Goal: Task Accomplishment & Management: Use online tool/utility

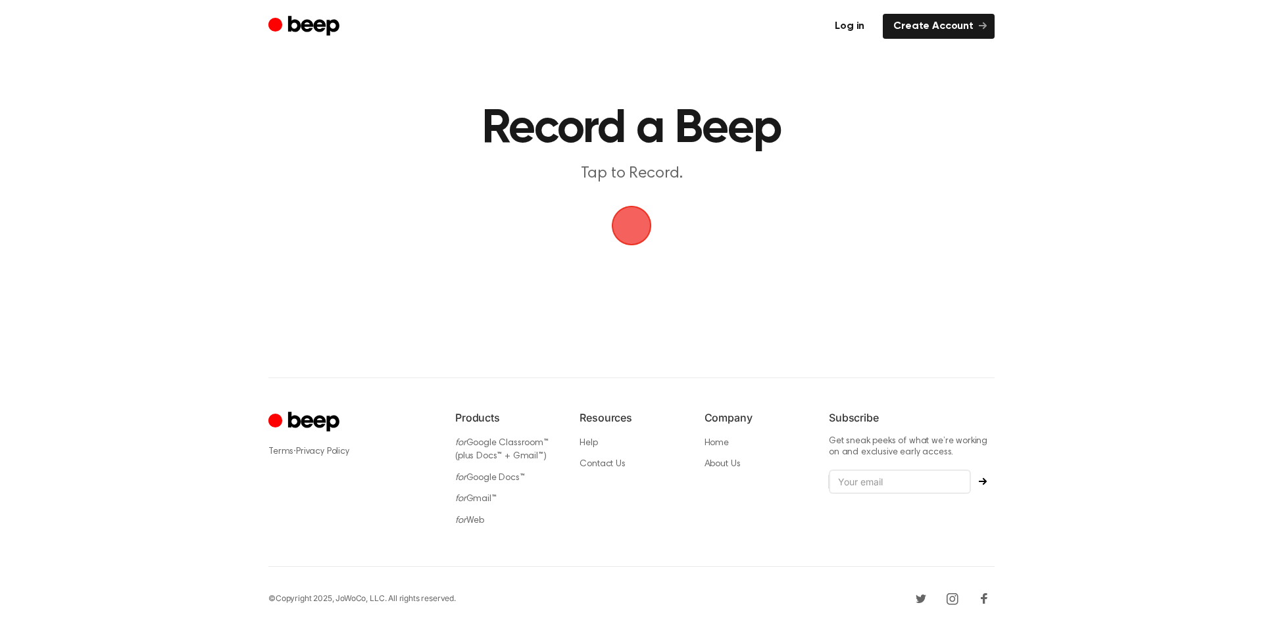
click at [866, 26] on link "Log in" at bounding box center [849, 26] width 51 height 25
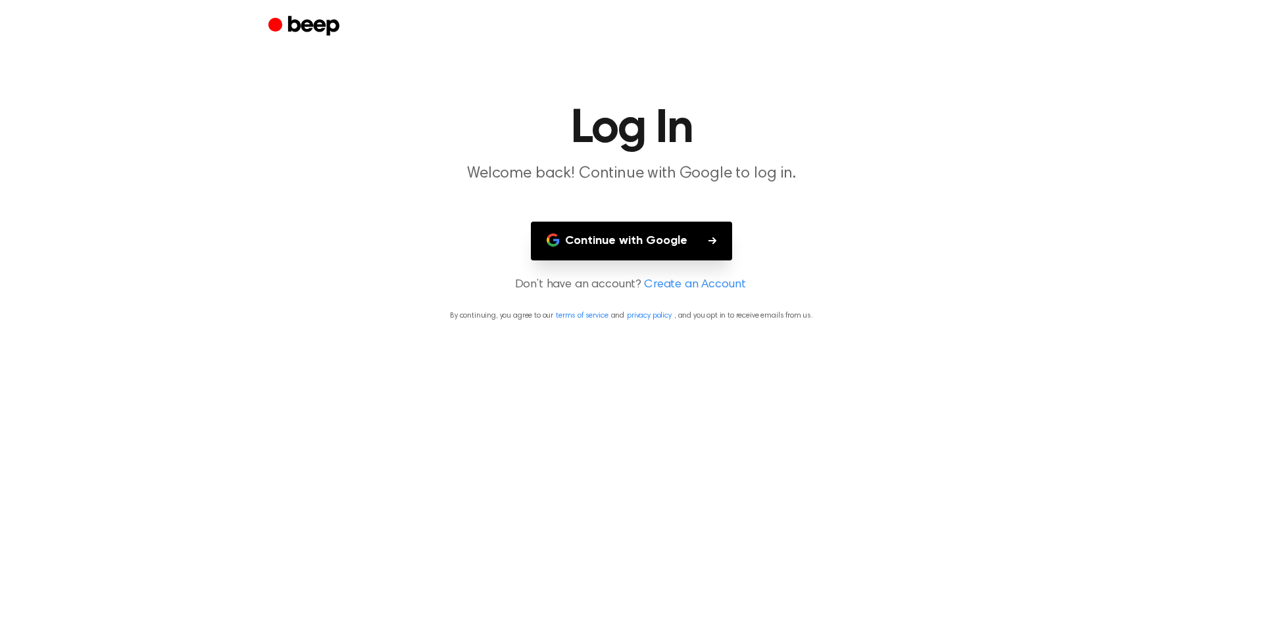
click at [599, 252] on button "Continue with Google" at bounding box center [631, 241] width 201 height 39
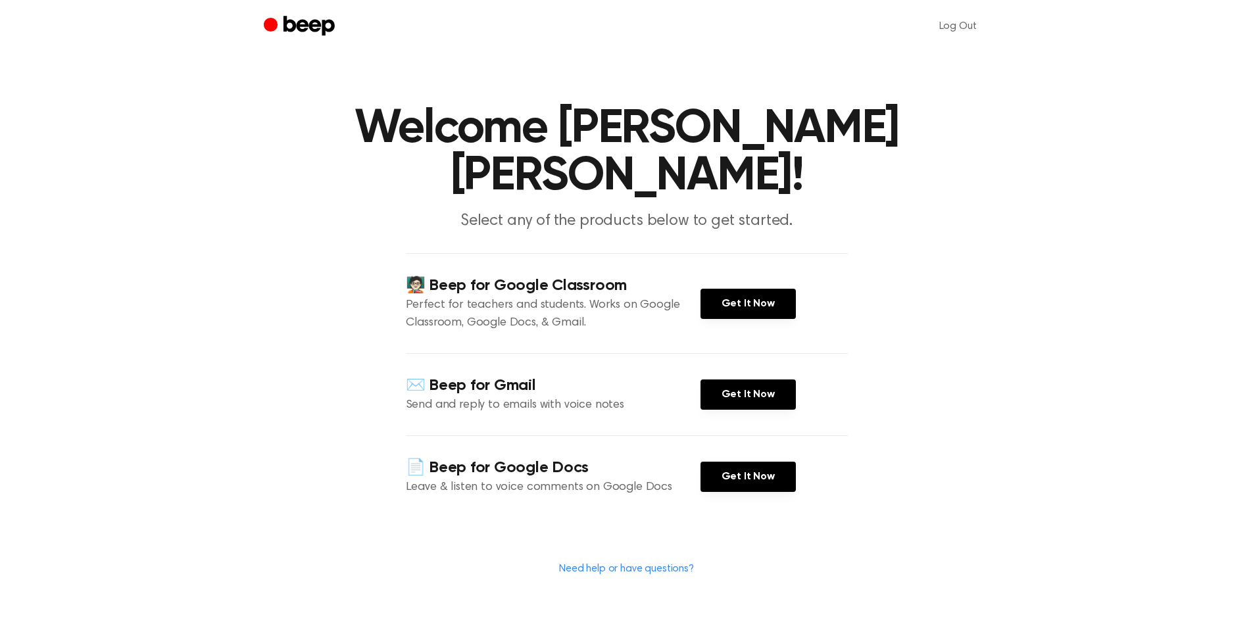
click at [295, 24] on icon "Beep" at bounding box center [301, 27] width 74 height 26
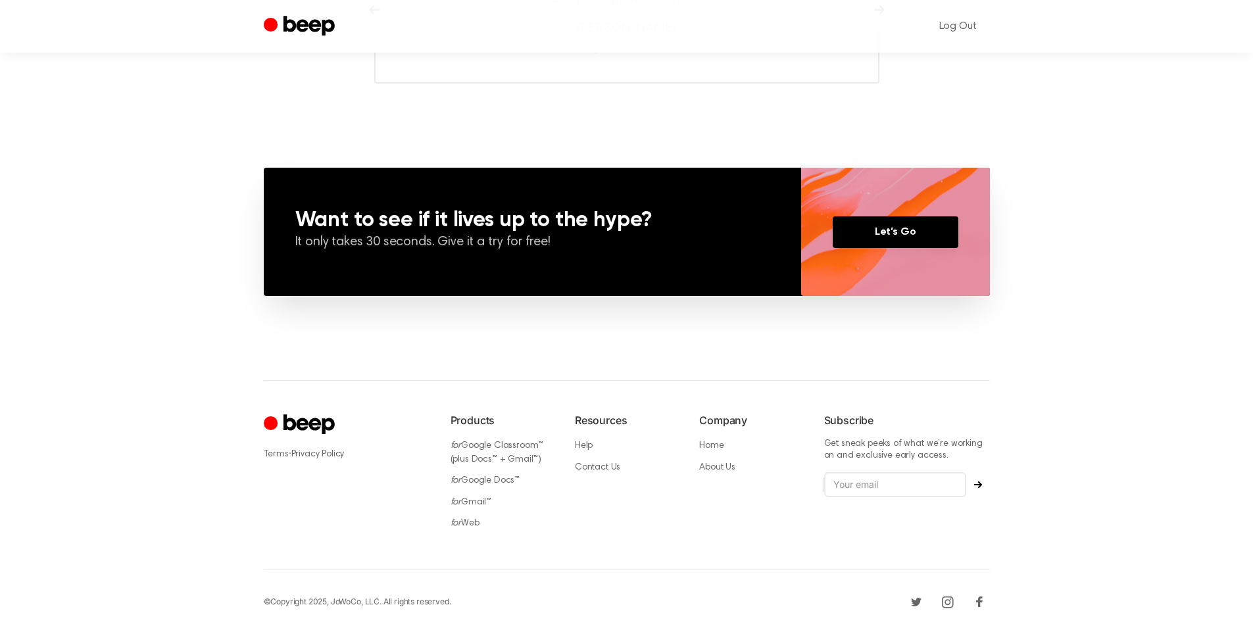
scroll to position [863, 0]
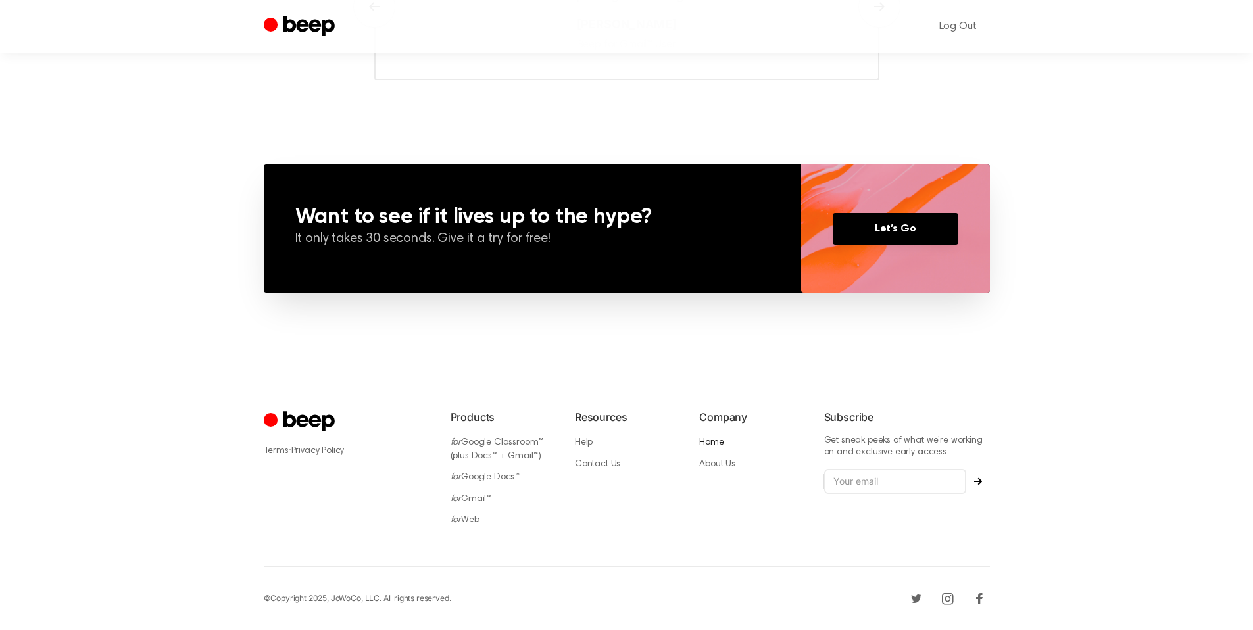
click at [720, 443] on link "Home" at bounding box center [711, 442] width 24 height 9
click at [474, 521] on link "for Web" at bounding box center [465, 520] width 29 height 9
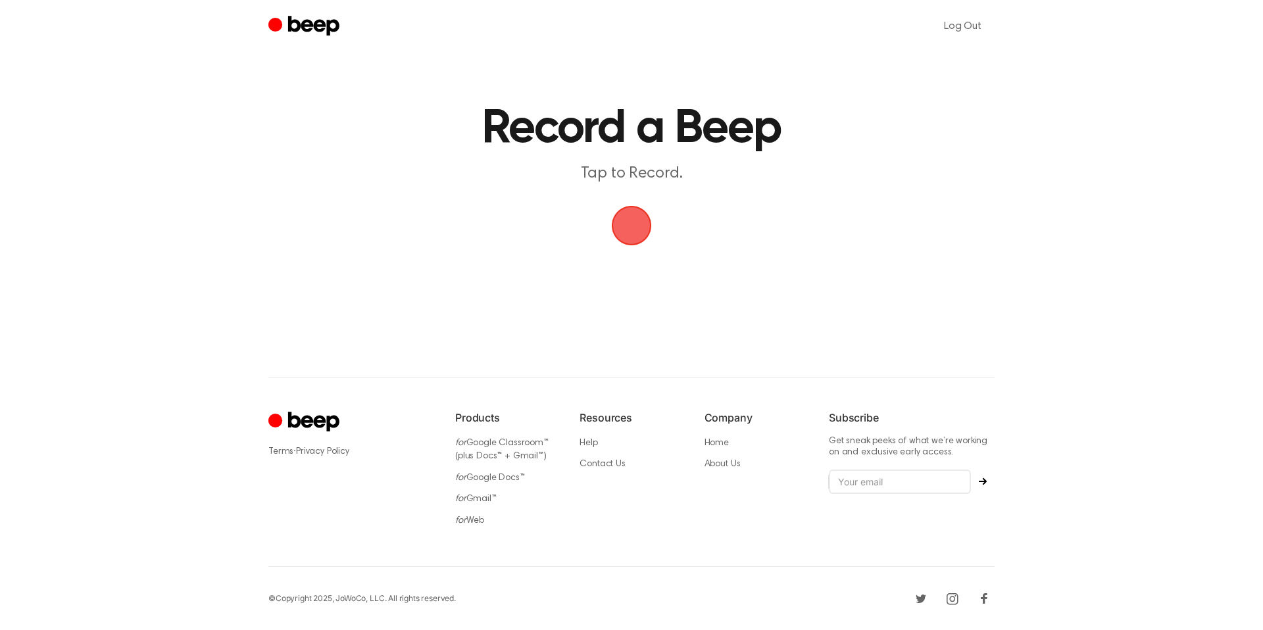
click at [1160, 362] on div "Log Out Record a Beep Tap to Record. ⚠️ We are experiencing issues with our ser…" at bounding box center [631, 315] width 1263 height 630
click at [643, 228] on span "button" at bounding box center [631, 225] width 45 height 45
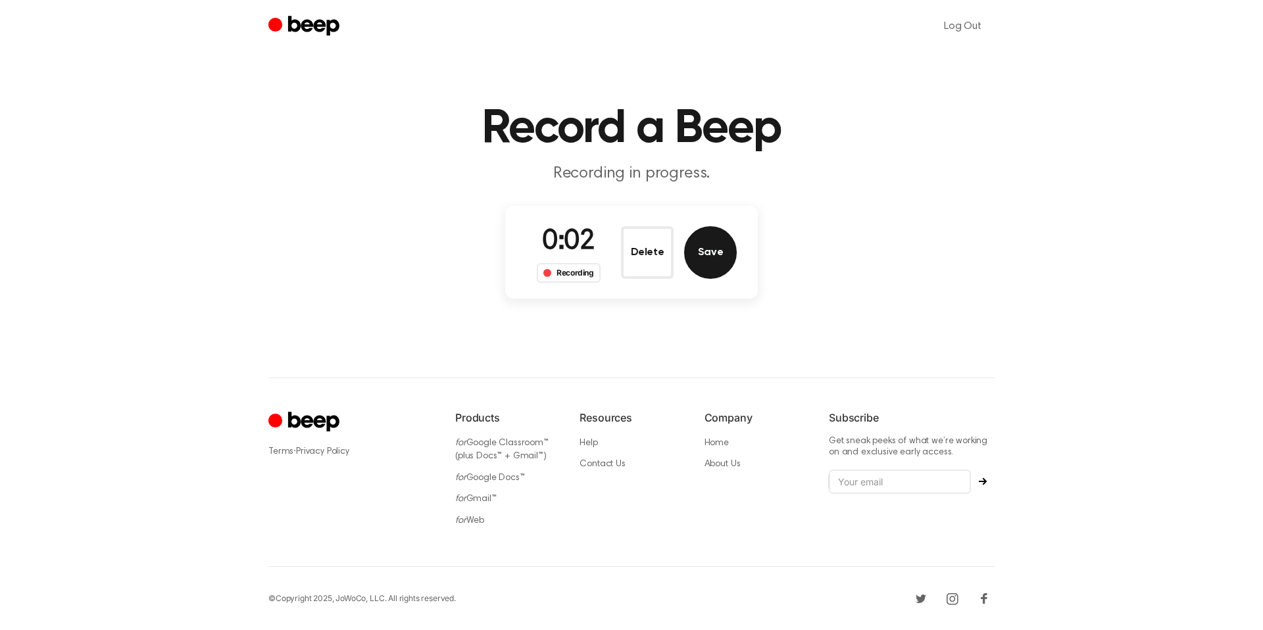
click at [714, 250] on button "Save" at bounding box center [710, 252] width 53 height 53
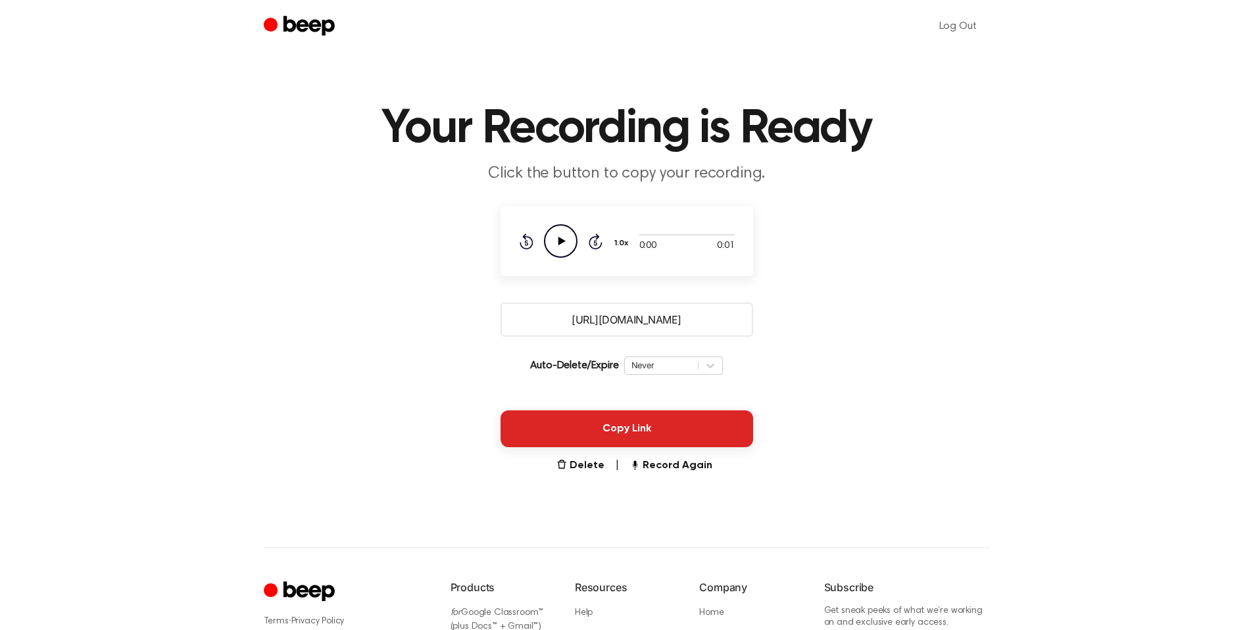
click at [625, 432] on button "Copy Link" at bounding box center [627, 428] width 253 height 37
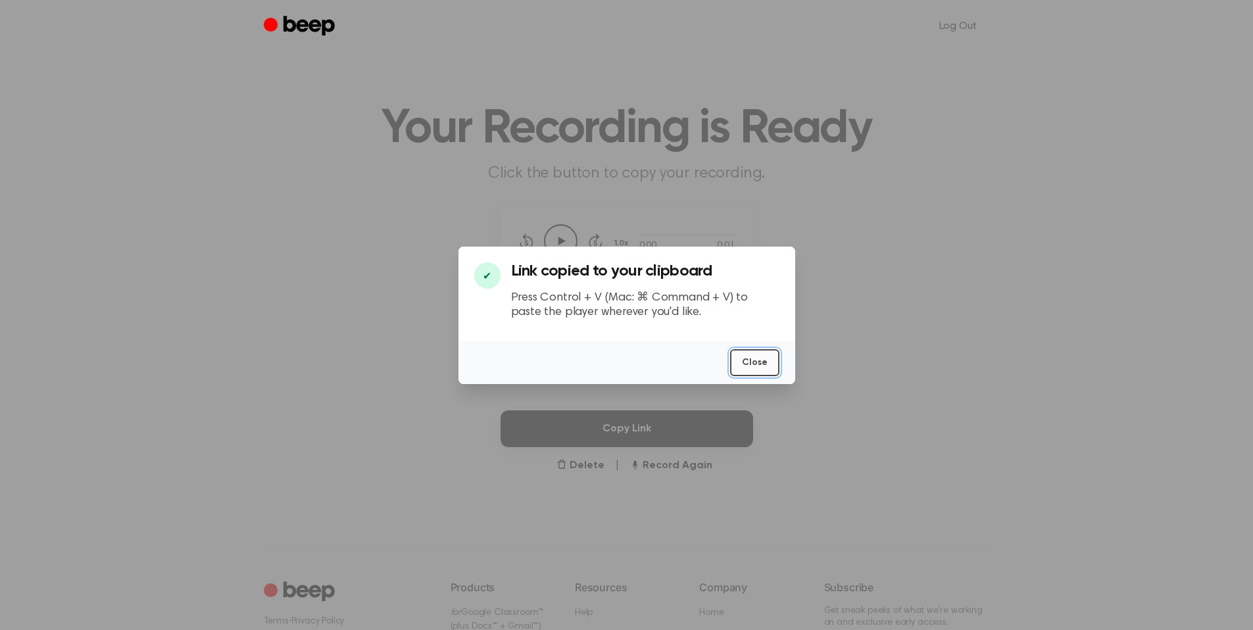
click at [749, 363] on button "Close" at bounding box center [754, 362] width 49 height 27
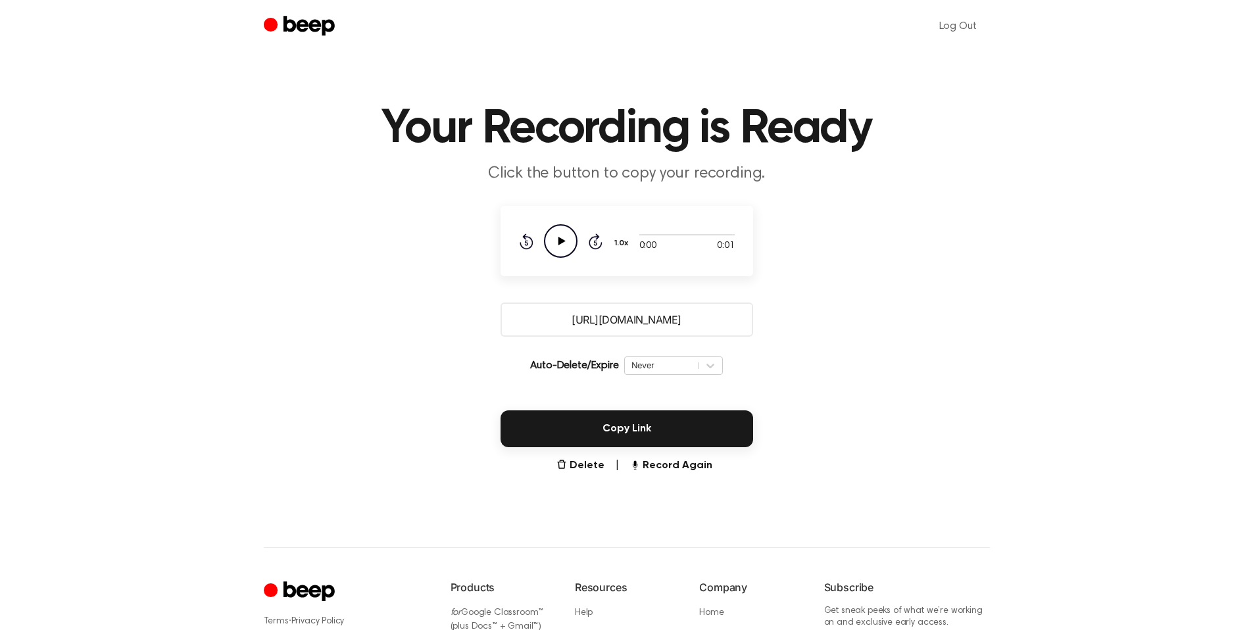
click at [656, 306] on input "[URL][DOMAIN_NAME]" at bounding box center [627, 320] width 253 height 34
drag, startPoint x: 657, startPoint y: 322, endPoint x: 1042, endPoint y: 276, distance: 387.5
click at [1069, 287] on main "Your Recording is Ready Click the button to copy your recording. 0:00 0:01 Your…" at bounding box center [626, 242] width 1253 height 484
